Goal: Task Accomplishment & Management: Manage account settings

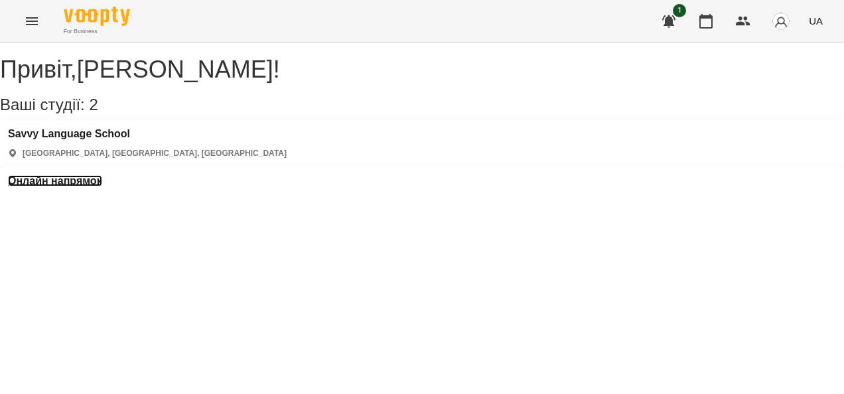
click at [102, 175] on h3 "Онлайн напрямок" at bounding box center [55, 181] width 94 height 12
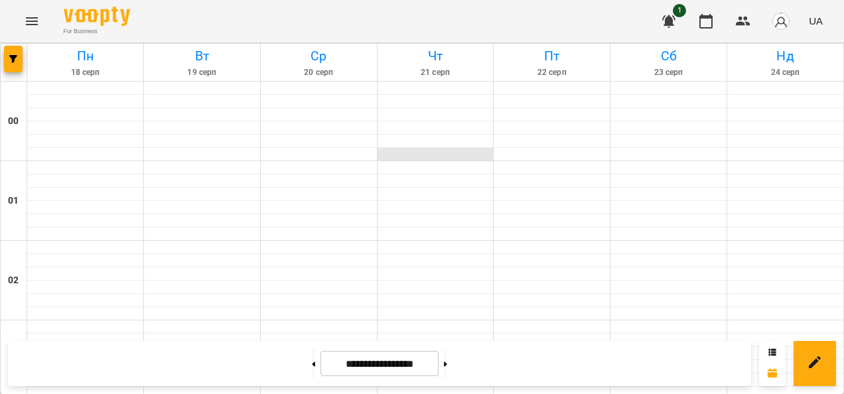
scroll to position [1417, 0]
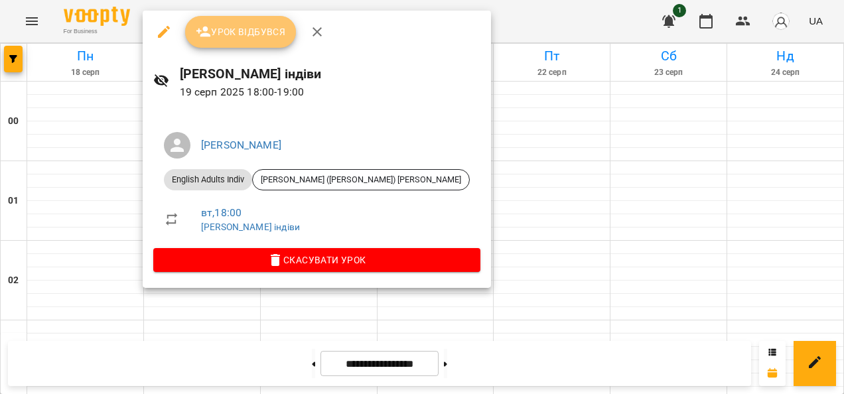
click at [234, 23] on button "Урок відбувся" at bounding box center [241, 32] width 112 height 32
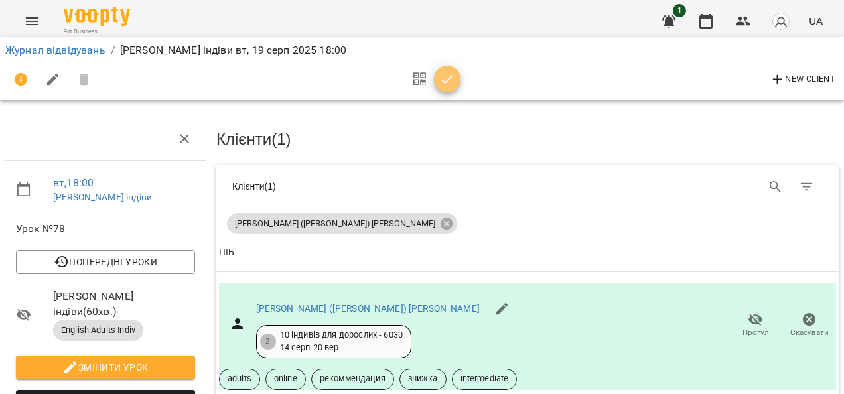
click at [449, 76] on icon "button" at bounding box center [447, 80] width 16 height 16
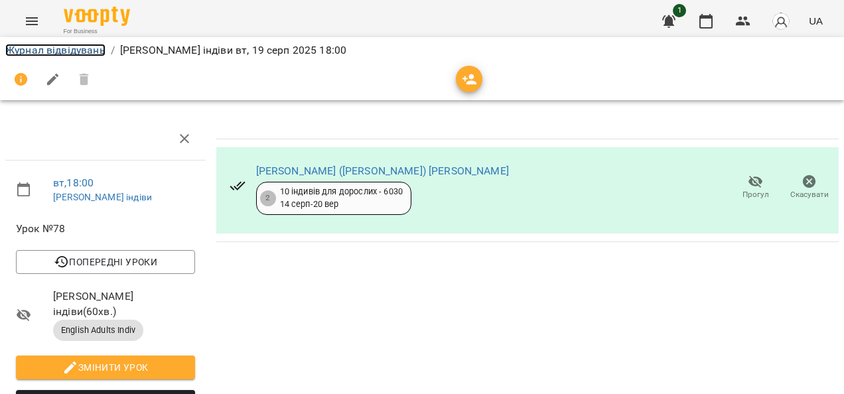
click at [81, 48] on link "Журнал відвідувань" at bounding box center [55, 50] width 100 height 13
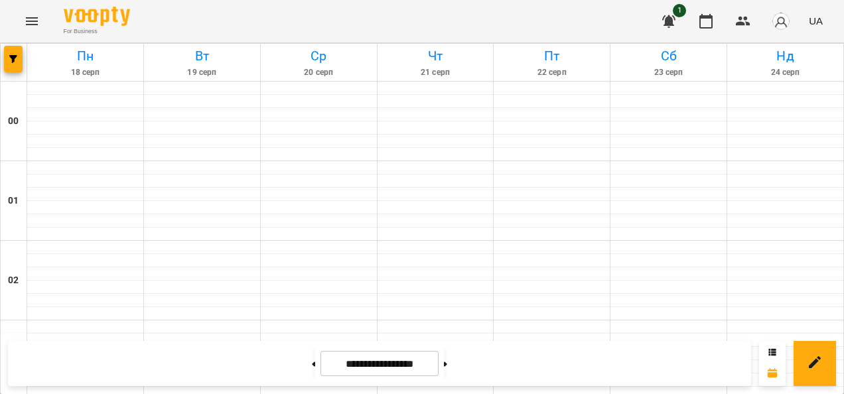
scroll to position [1405, 0]
